Goal: Find specific page/section: Find specific page/section

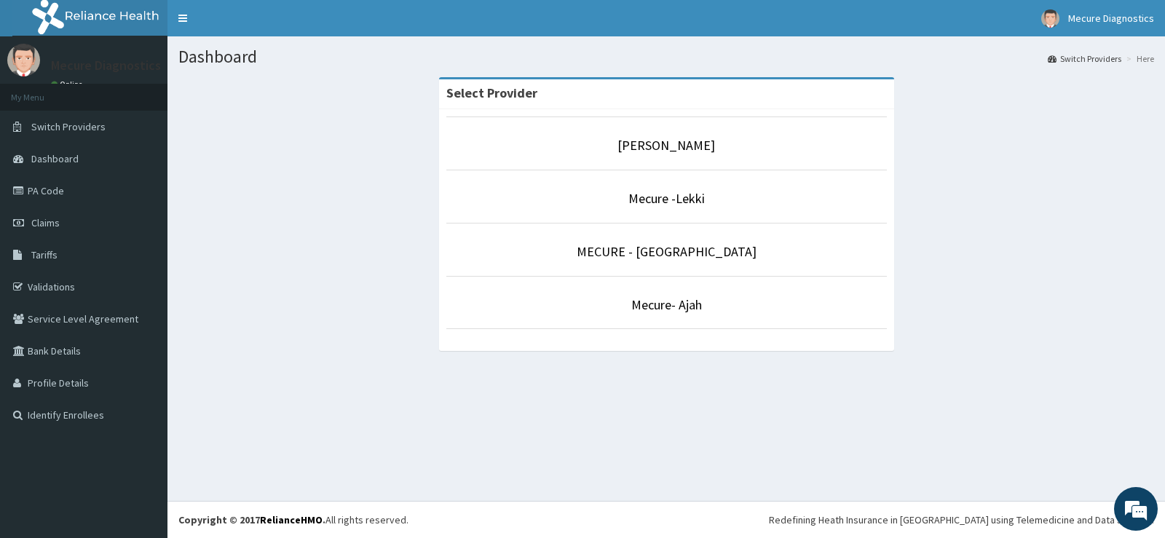
click at [718, 194] on p "Mecure -Lekki" at bounding box center [666, 198] width 440 height 19
click at [654, 197] on link "Mecure -Lekki" at bounding box center [666, 198] width 76 height 17
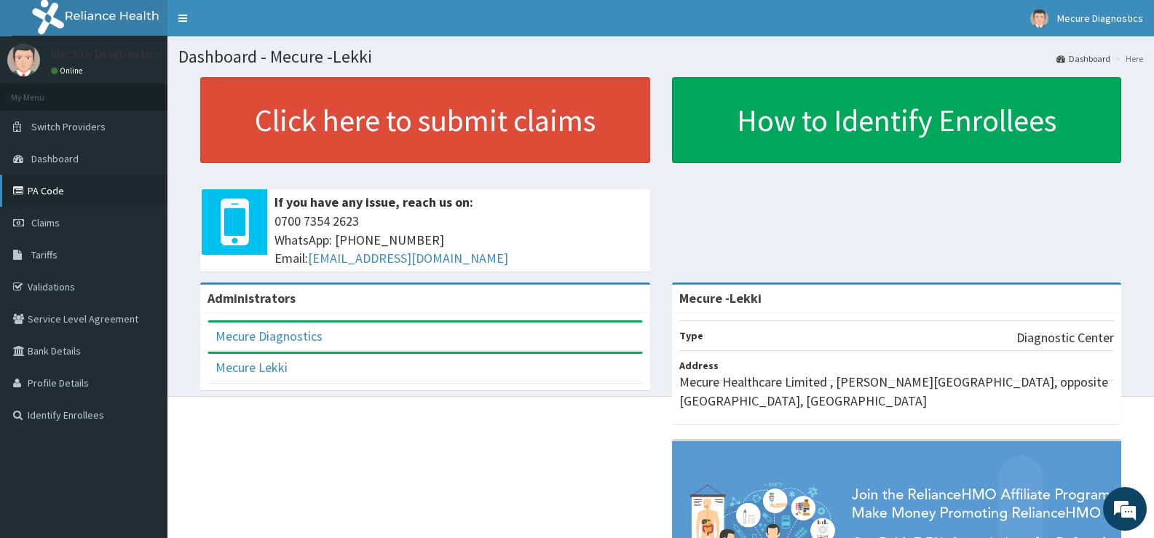
click at [31, 186] on link "PA Code" at bounding box center [83, 191] width 167 height 32
